Goal: Information Seeking & Learning: Find specific fact

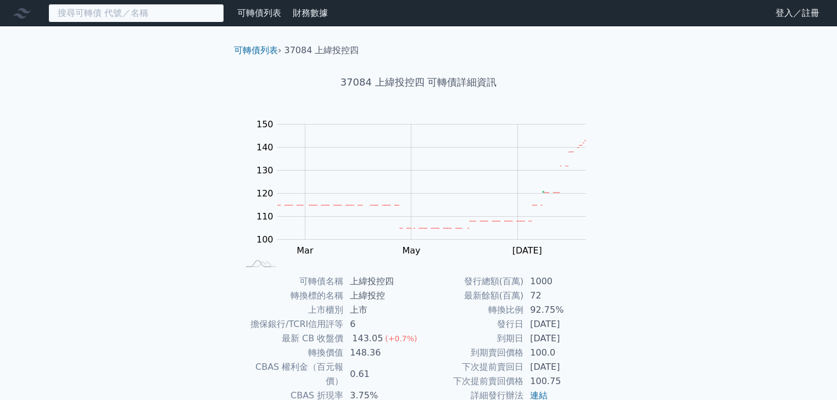
click at [141, 15] on input at bounding box center [136, 13] width 176 height 19
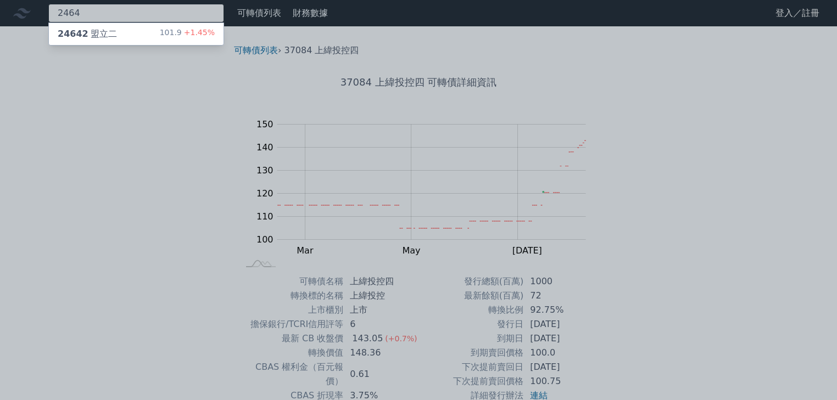
type input "2464"
click at [145, 35] on div "24642 盟立二 101.9 +1.45%" at bounding box center [136, 34] width 175 height 22
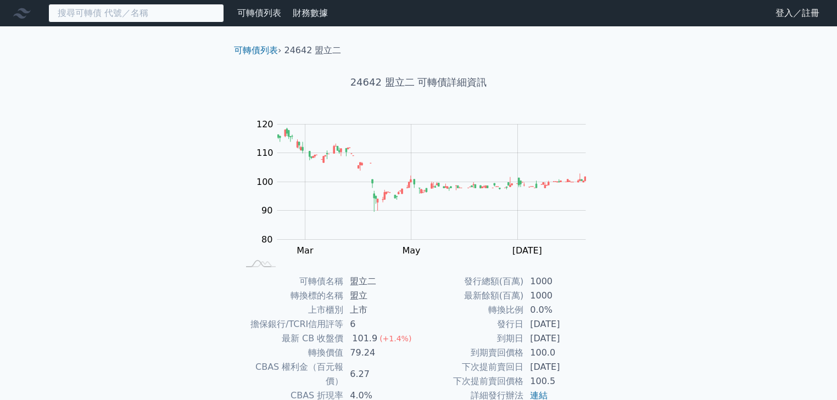
click at [129, 10] on input at bounding box center [136, 13] width 176 height 19
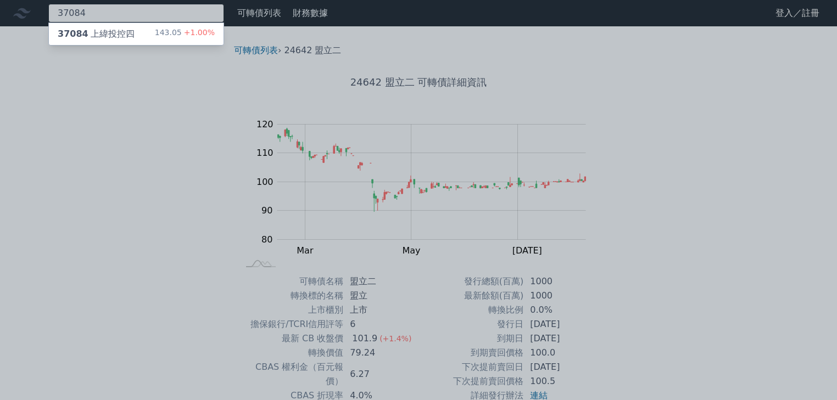
type input "37084"
click at [89, 33] on div "37084 上緯投控四" at bounding box center [96, 33] width 77 height 13
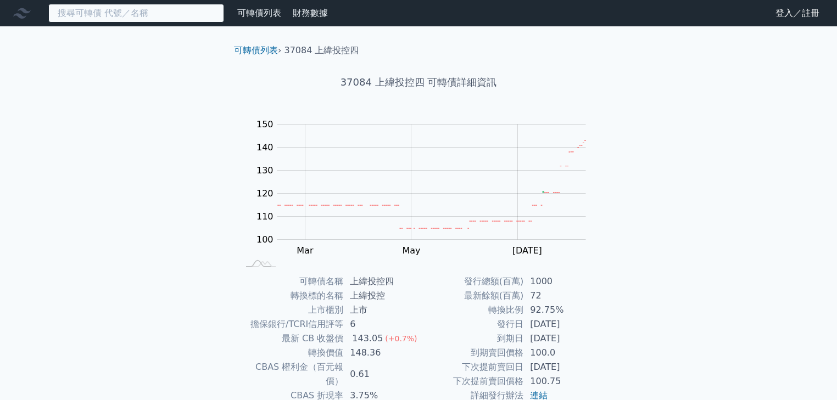
click at [99, 11] on input at bounding box center [136, 13] width 176 height 19
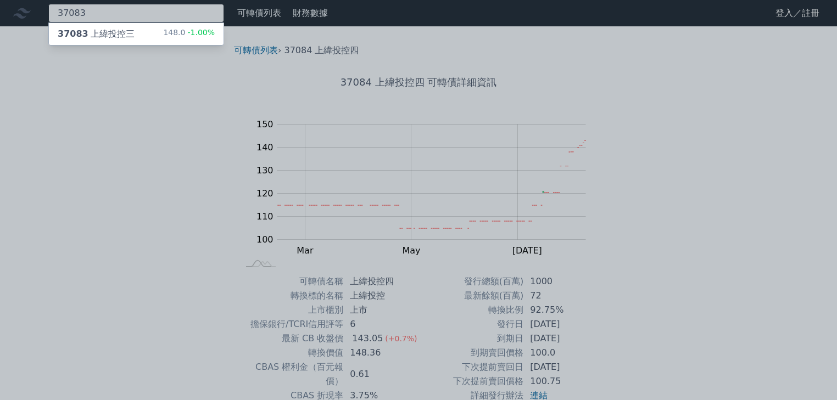
type input "37083"
click at [87, 33] on div "37083 上緯投控三" at bounding box center [96, 33] width 77 height 13
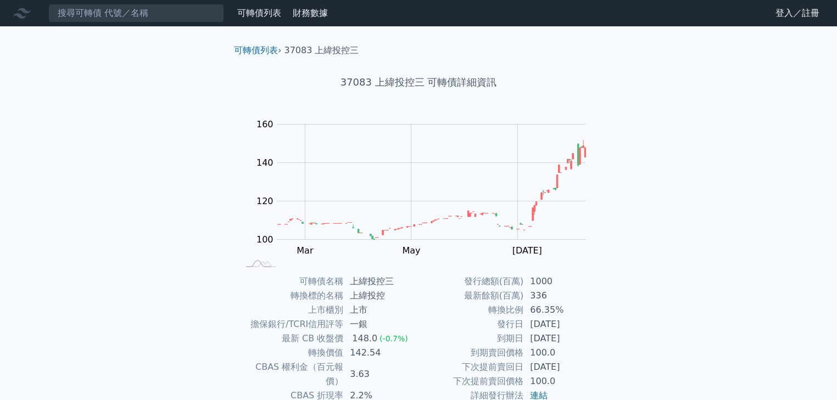
scroll to position [108, 0]
